Goal: Task Accomplishment & Management: Manage account settings

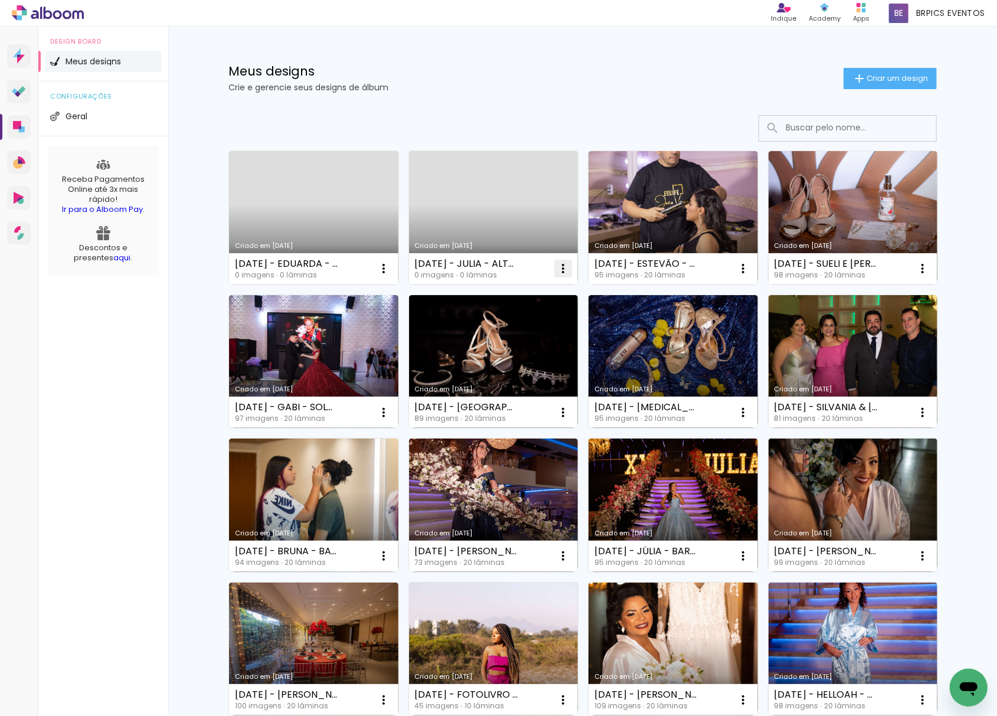
click at [556, 274] on iron-icon at bounding box center [563, 268] width 14 height 14
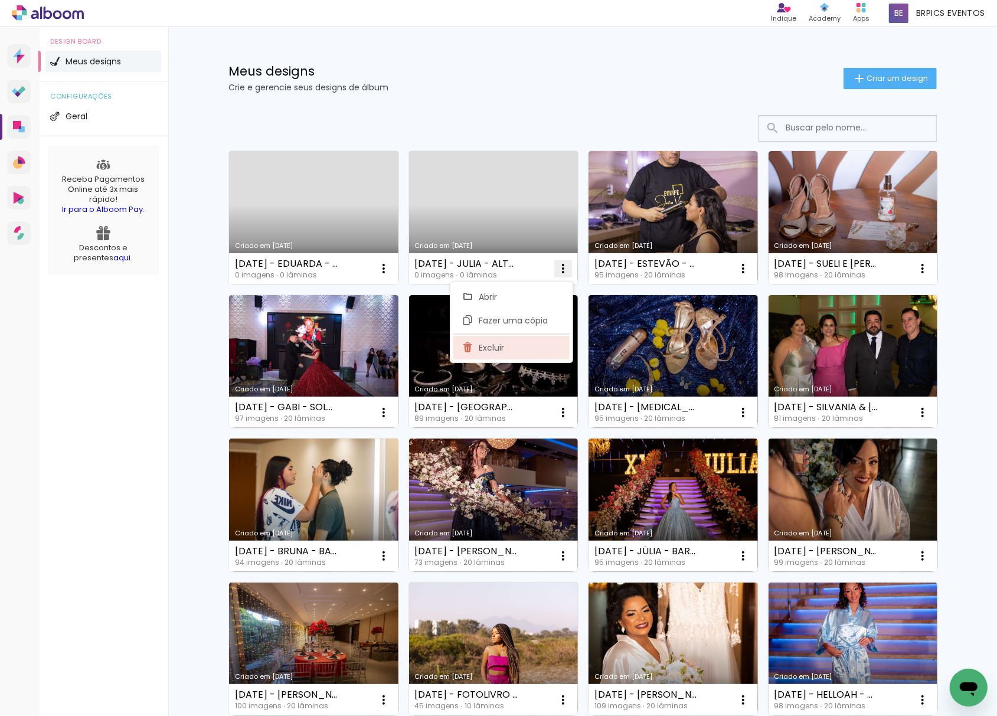
click at [517, 350] on paper-item "Excluir" at bounding box center [511, 348] width 116 height 24
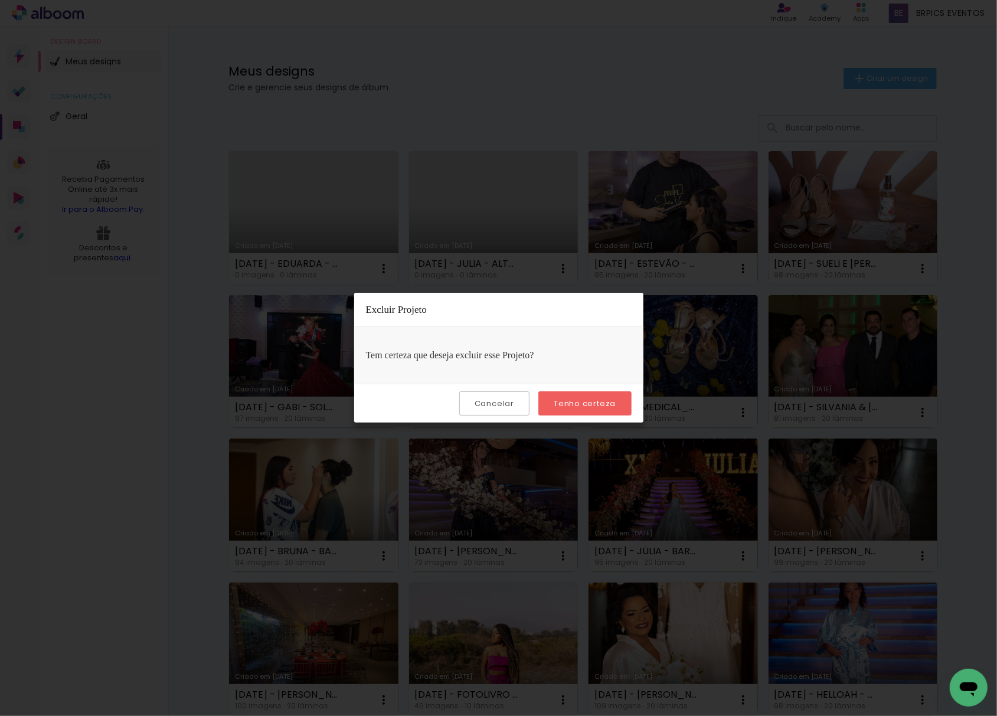
click at [0, 0] on slot "Tenho certeza" at bounding box center [0, 0] width 0 height 0
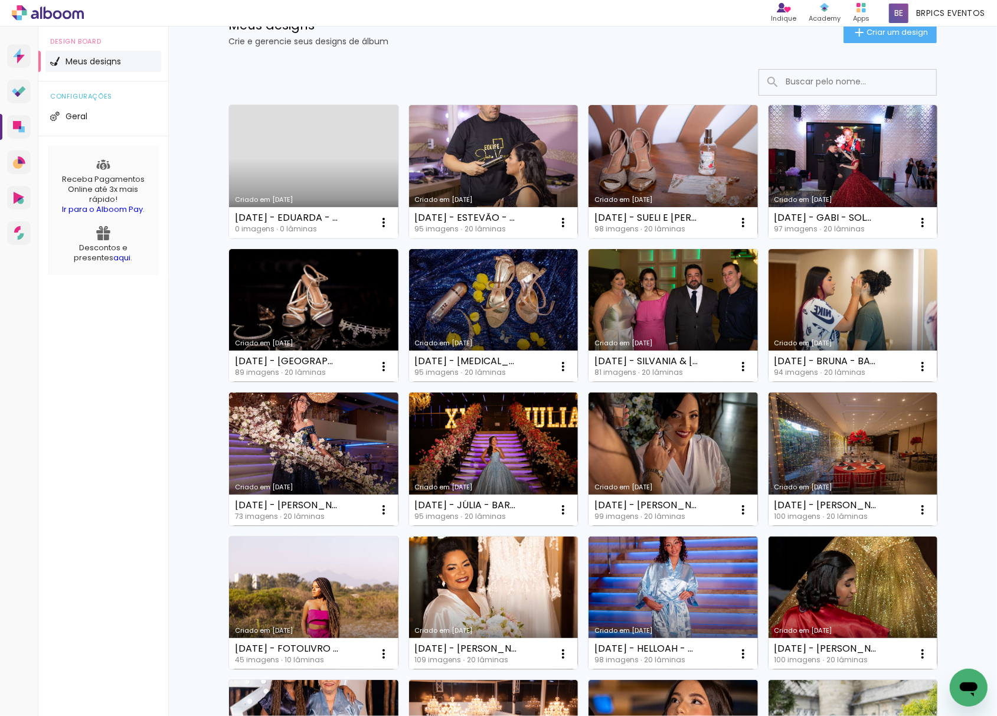
scroll to position [79, 0]
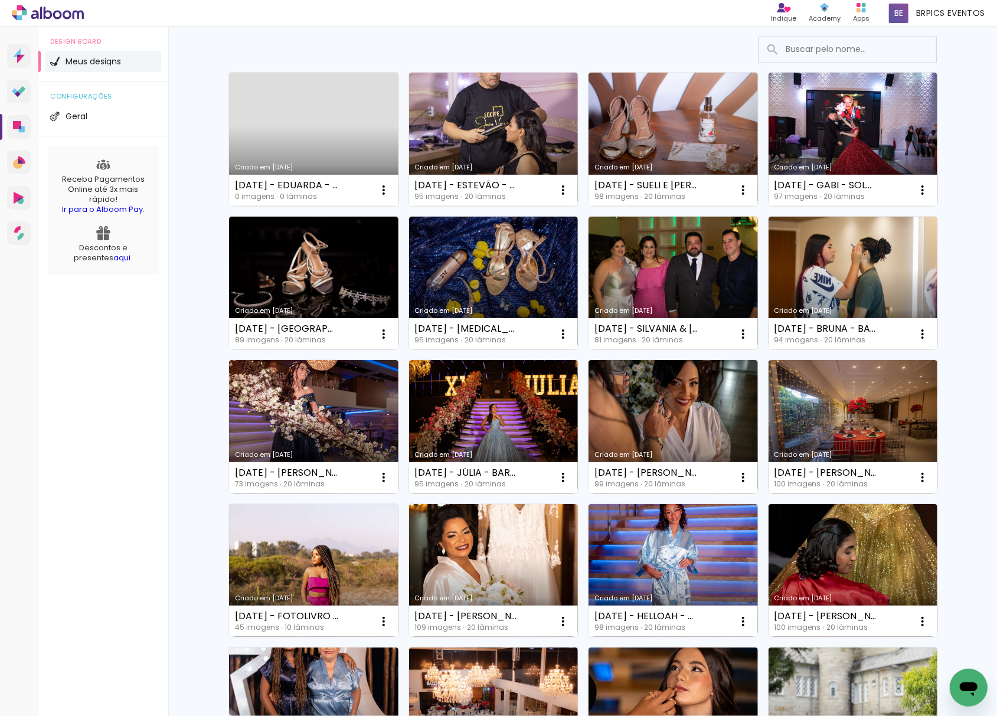
click at [336, 152] on link "Criado em [DATE]" at bounding box center [313, 139] width 169 height 133
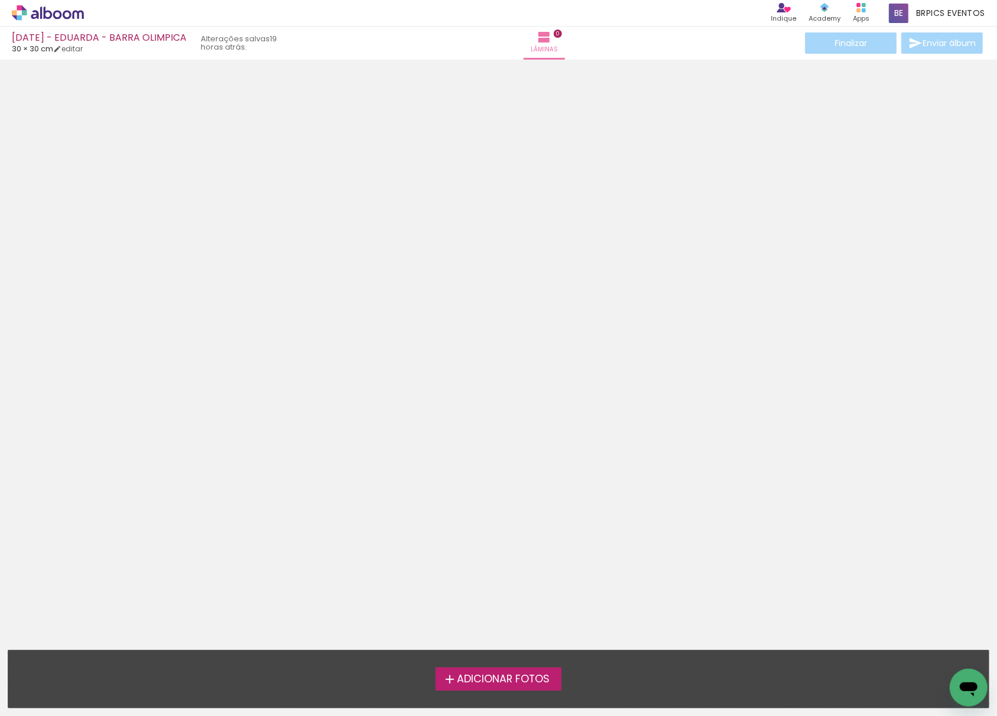
click at [174, 170] on div at bounding box center [498, 280] width 997 height 432
click at [34, 14] on icon at bounding box center [35, 14] width 8 height 9
